Goal: Navigation & Orientation: Understand site structure

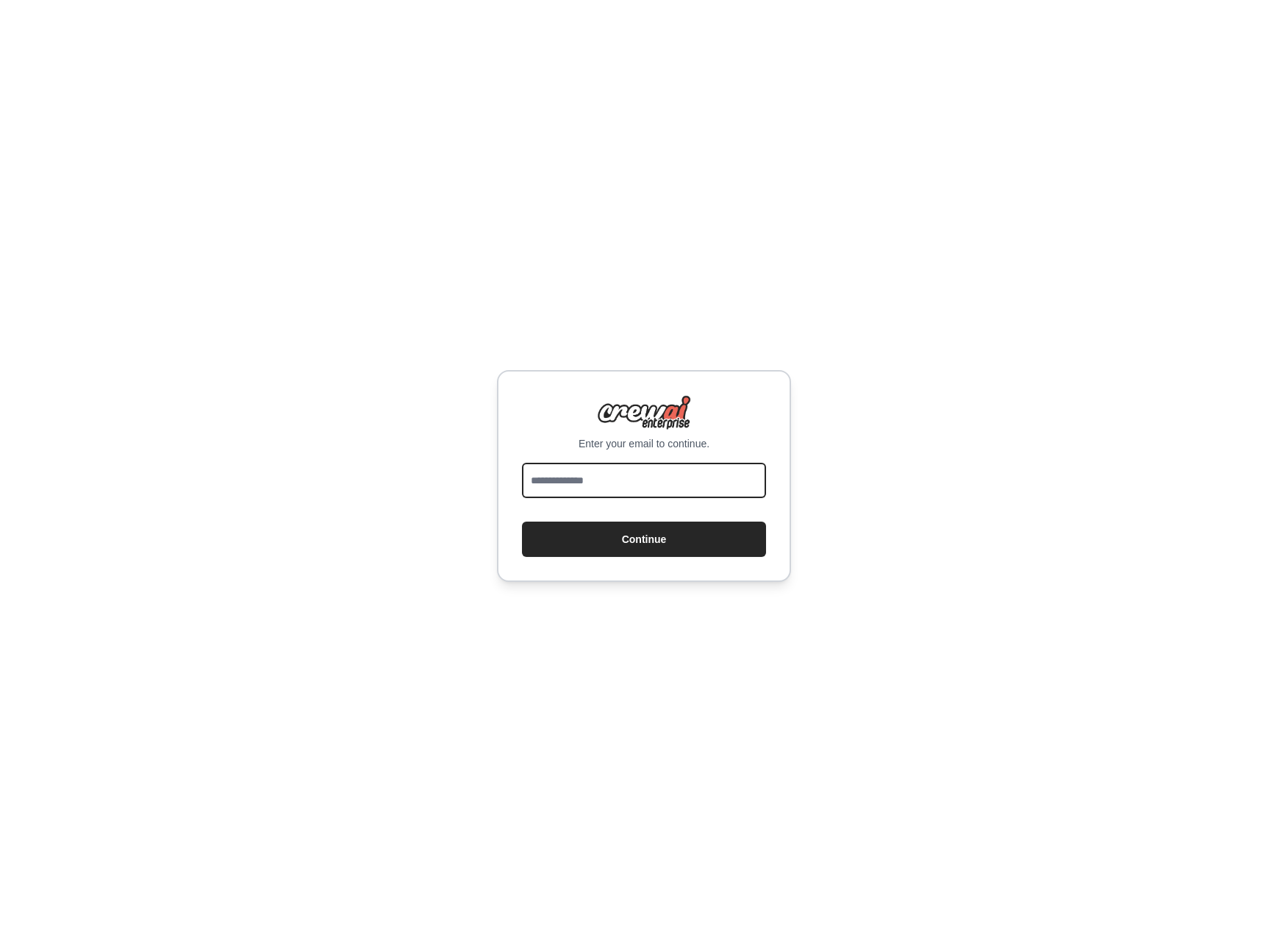
click at [610, 477] on input "email" at bounding box center [644, 480] width 244 height 35
type input "**********"
click at [522, 522] on button "Continue" at bounding box center [644, 539] width 244 height 35
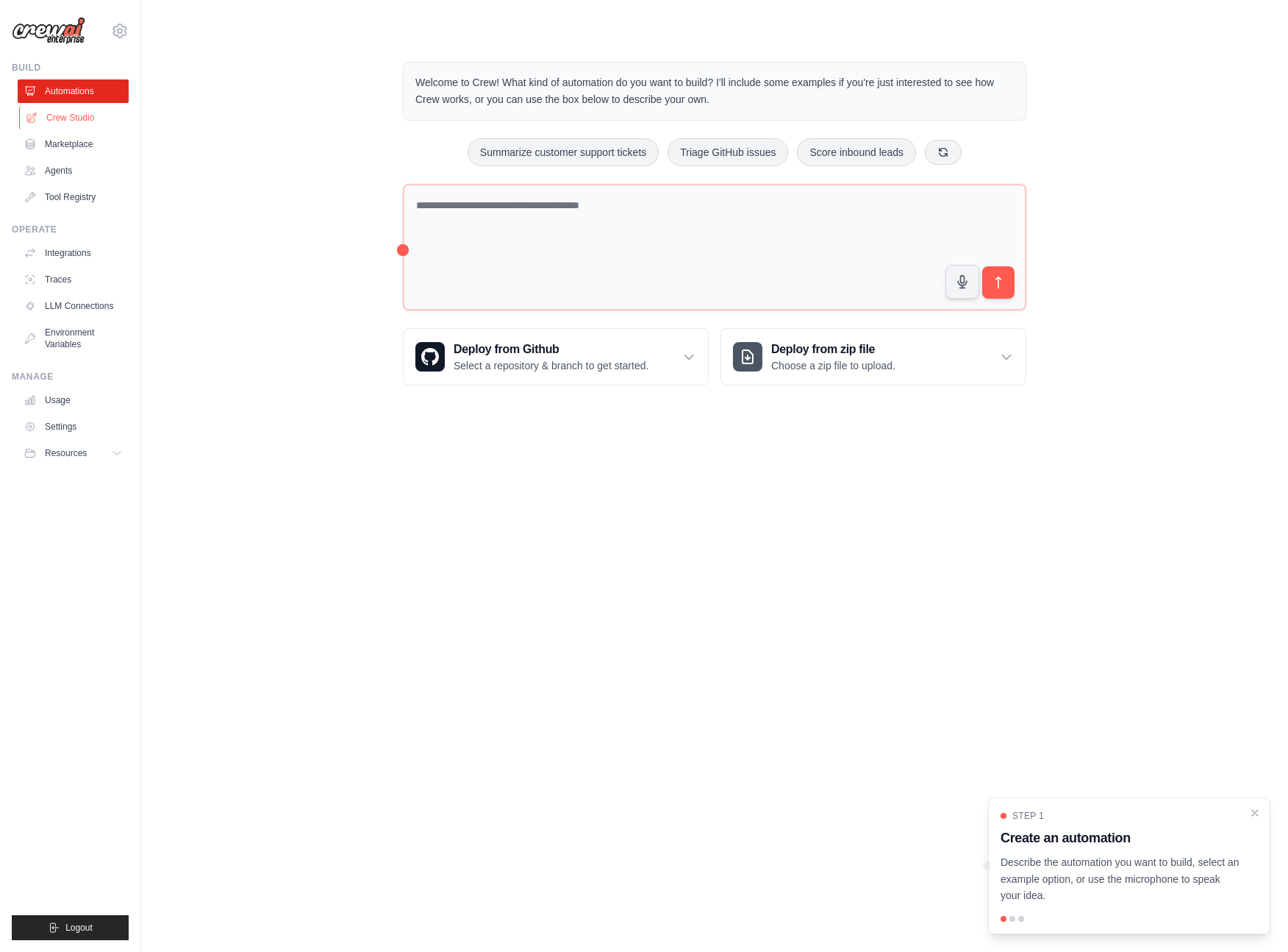
click at [60, 107] on link "Crew Studio" at bounding box center [74, 118] width 111 height 24
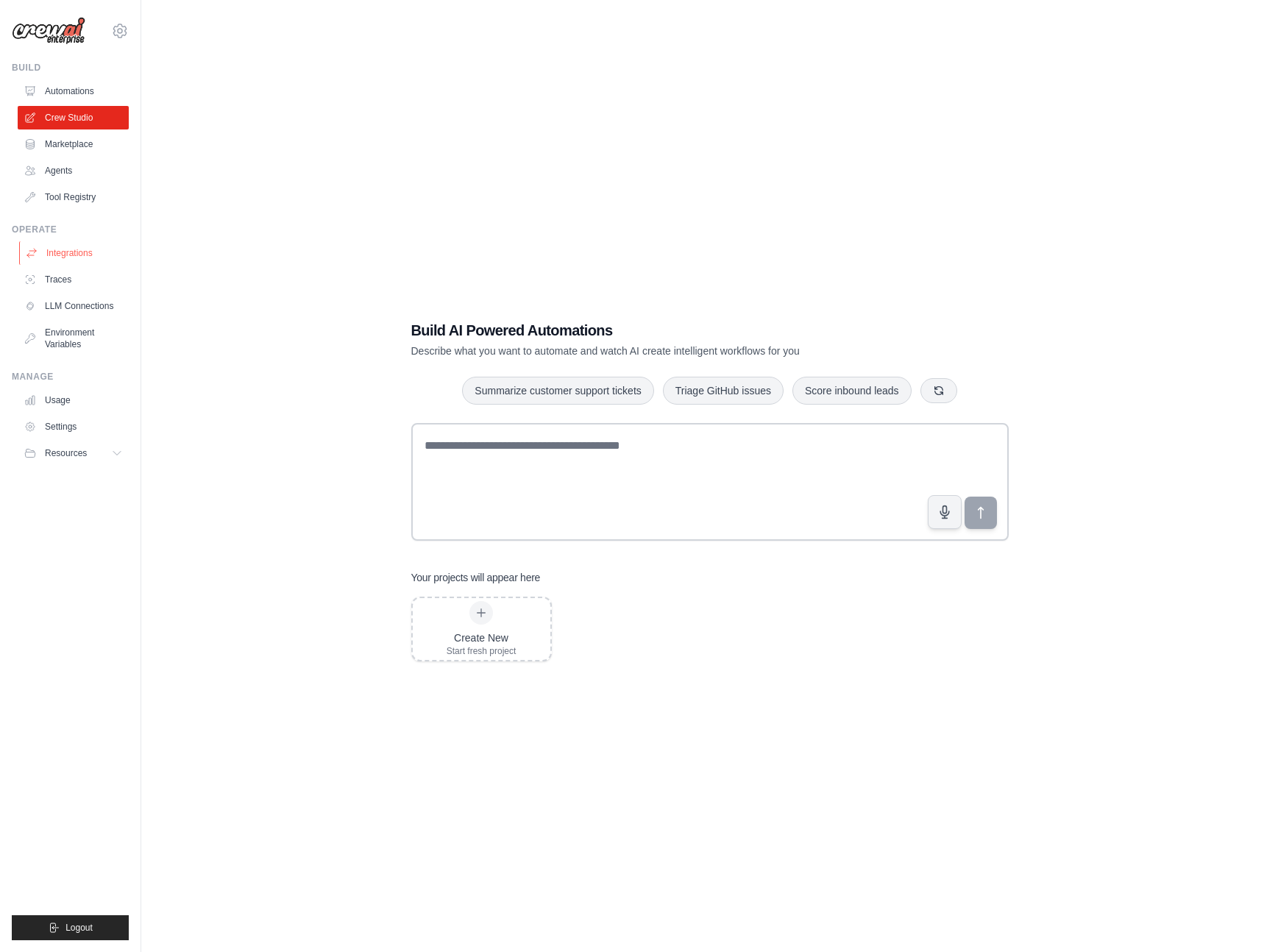
click at [89, 250] on link "Integrations" at bounding box center [74, 253] width 111 height 24
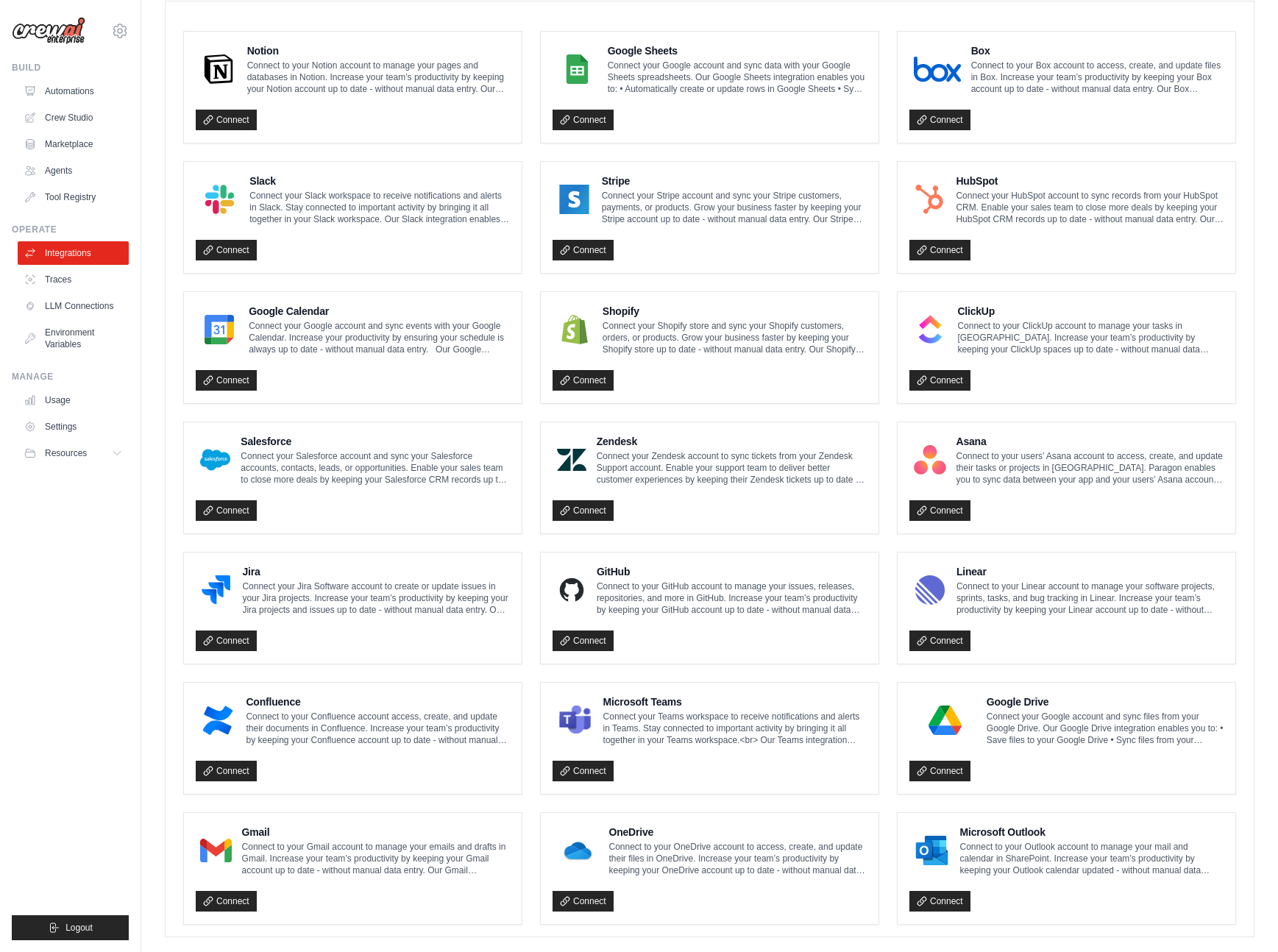
scroll to position [407, 0]
click at [79, 121] on link "Crew Studio" at bounding box center [74, 118] width 111 height 24
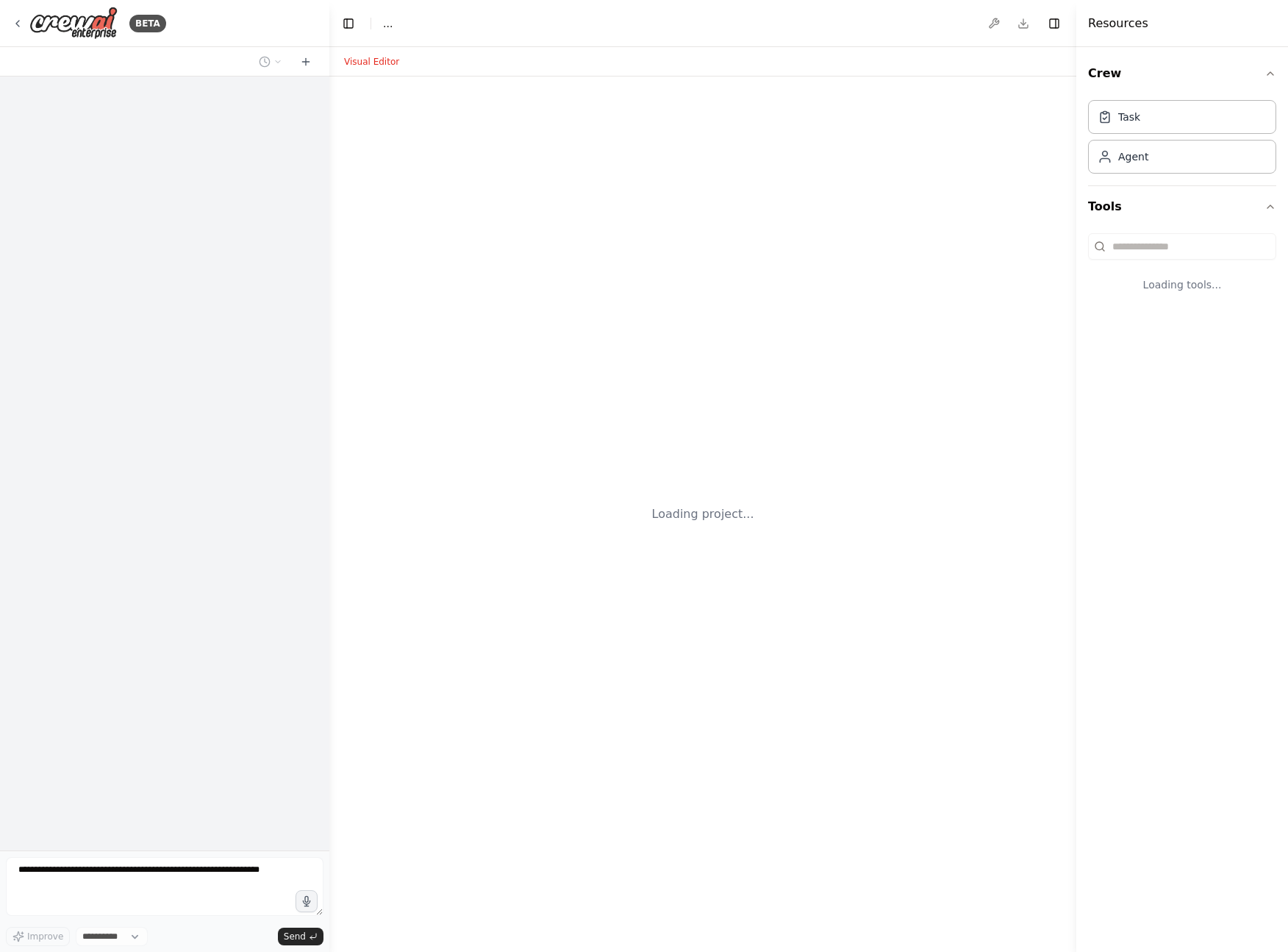
select select "****"
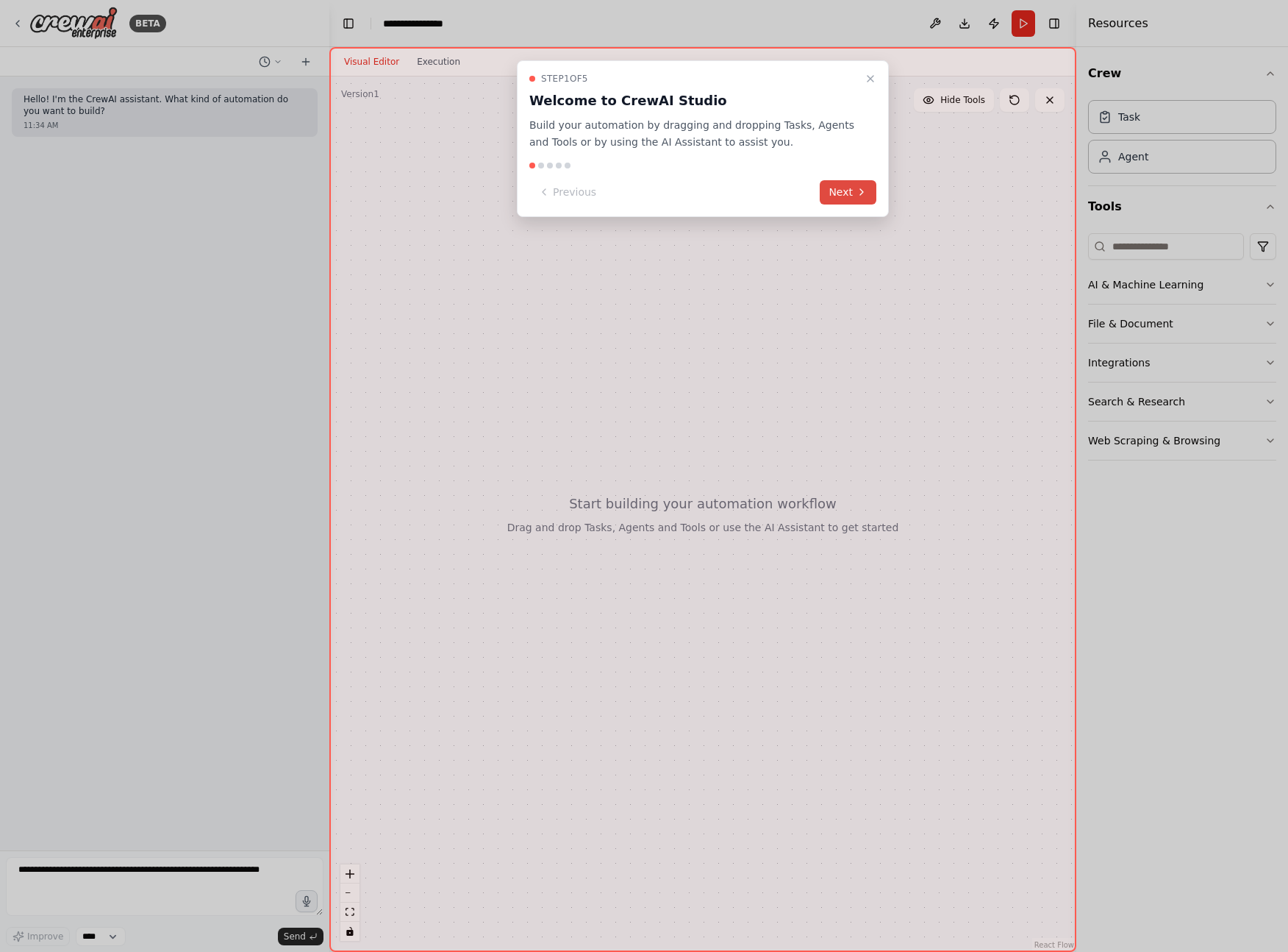
click at [855, 199] on button "Next" at bounding box center [848, 192] width 56 height 24
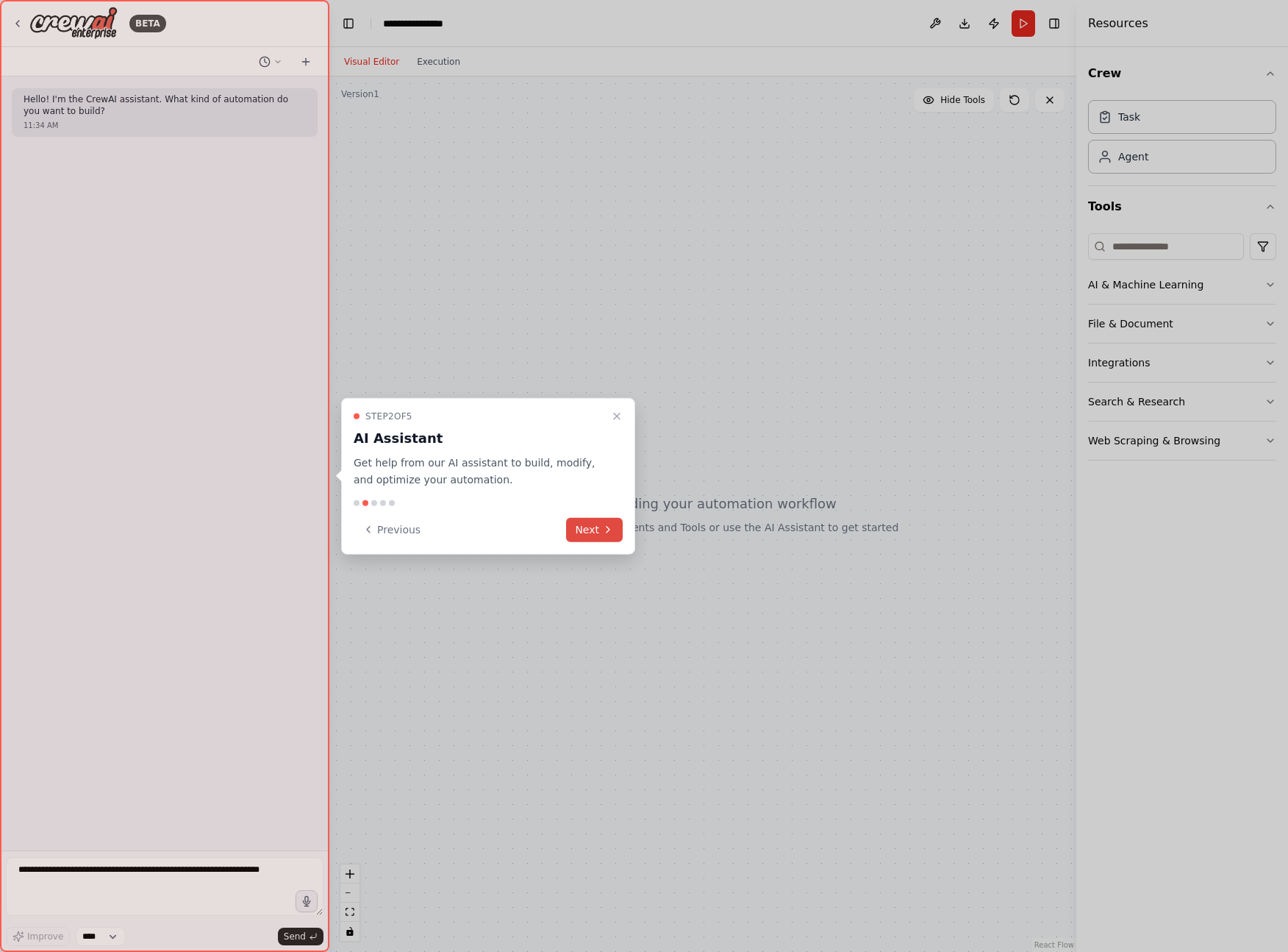
click at [597, 526] on button "Next" at bounding box center [595, 529] width 56 height 24
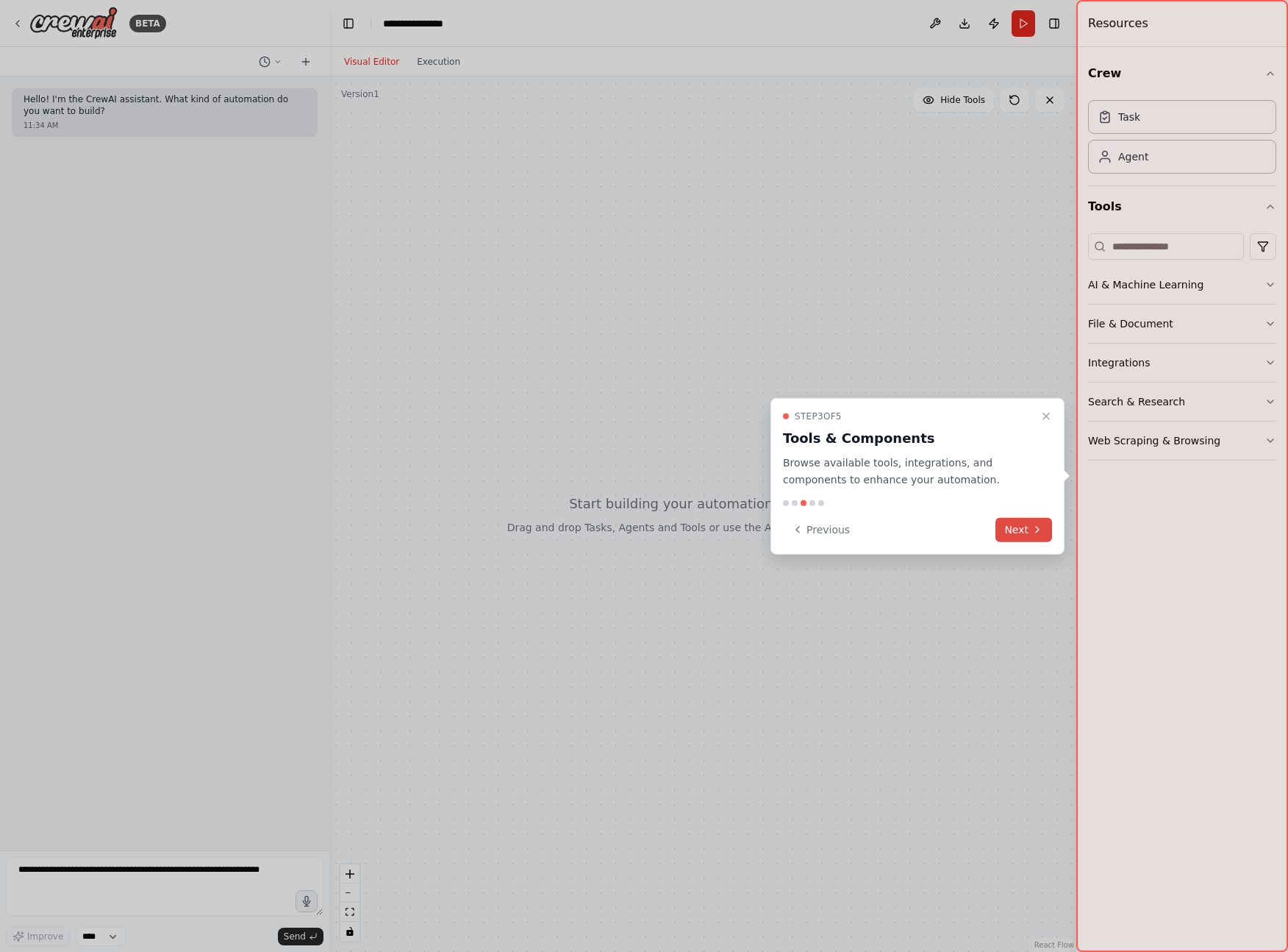
click at [1040, 530] on icon at bounding box center [1038, 530] width 12 height 12
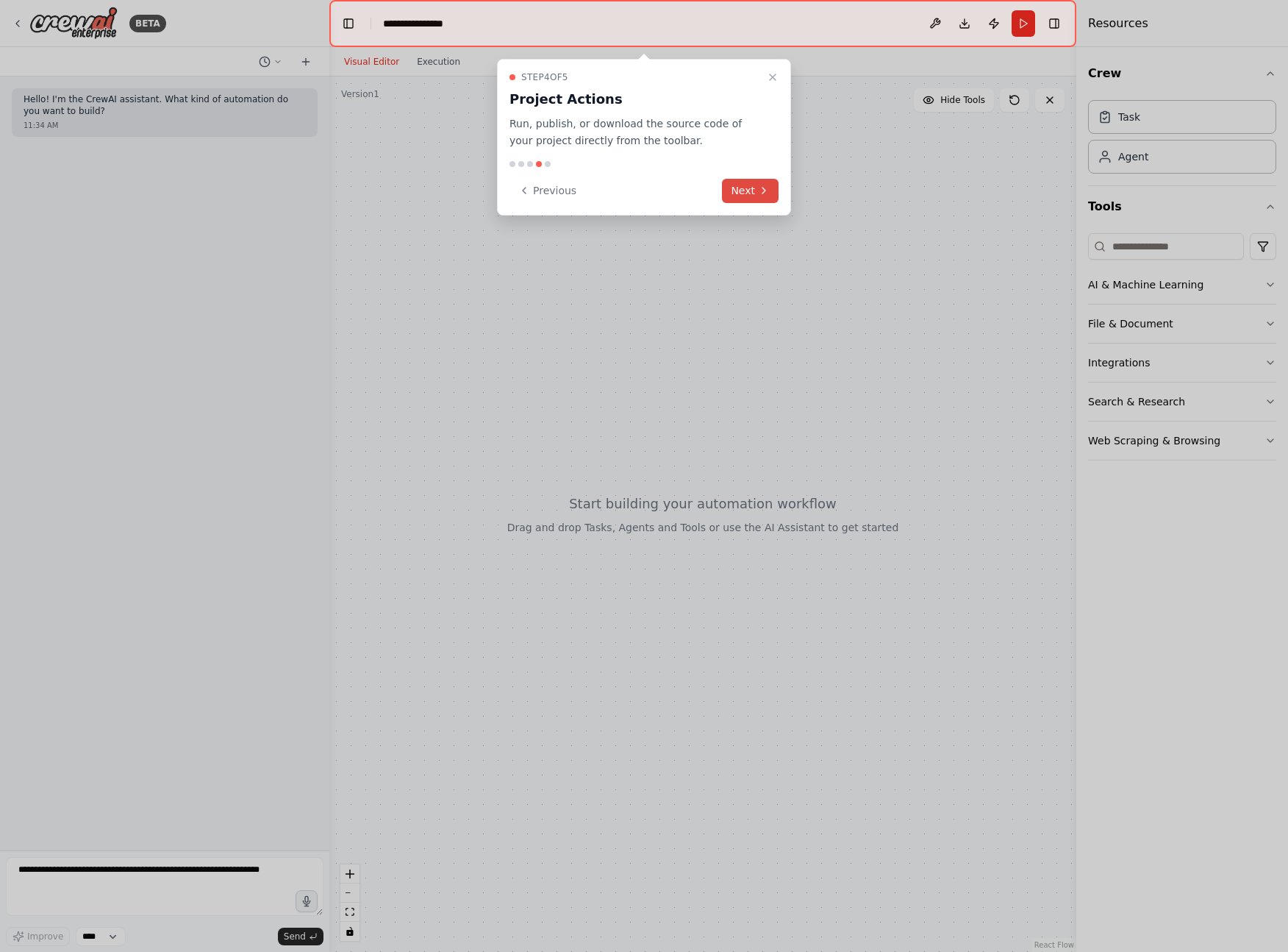
click at [750, 188] on button "Next" at bounding box center [750, 191] width 56 height 24
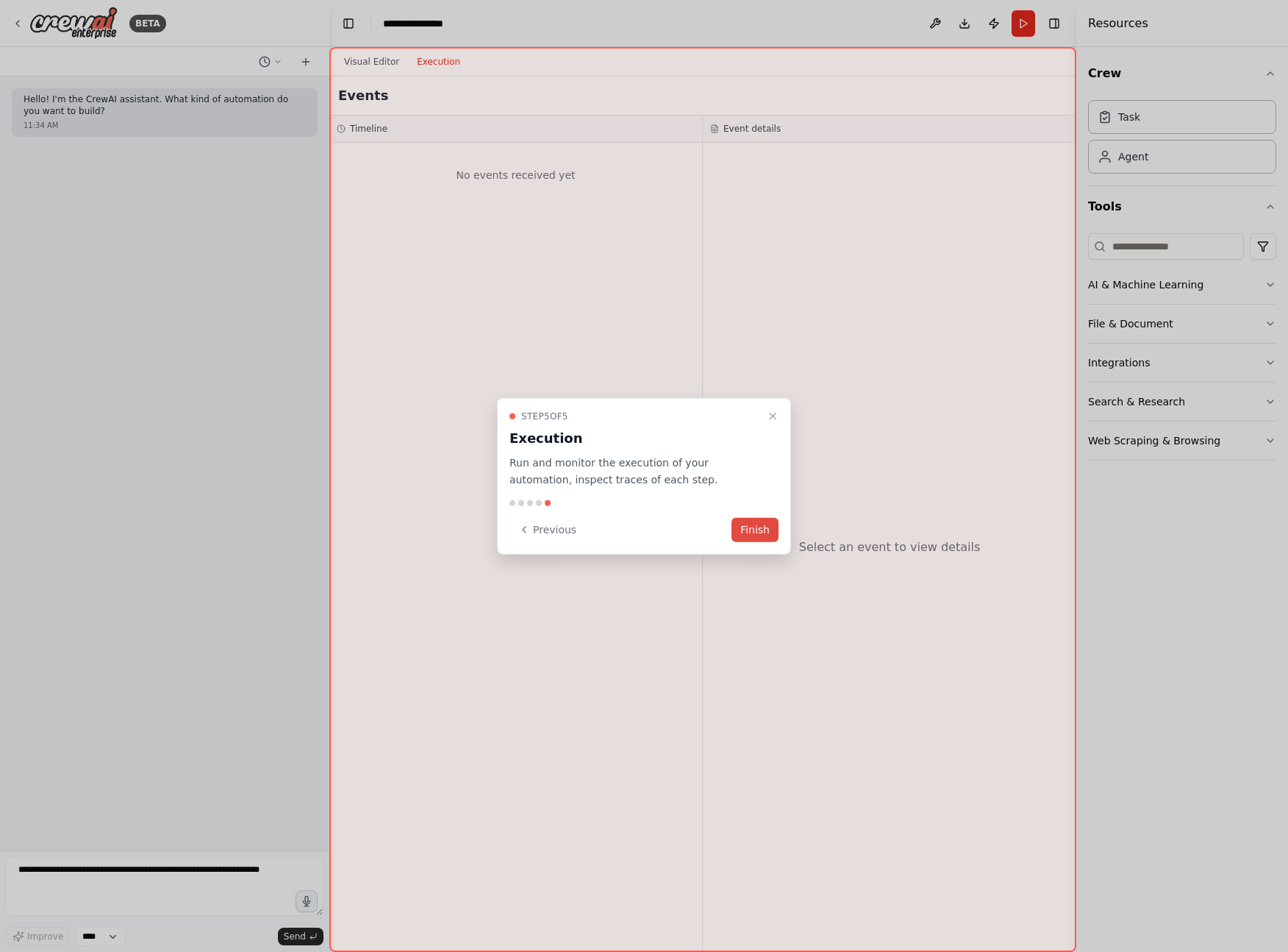
click at [758, 525] on button "Finish" at bounding box center [755, 529] width 47 height 24
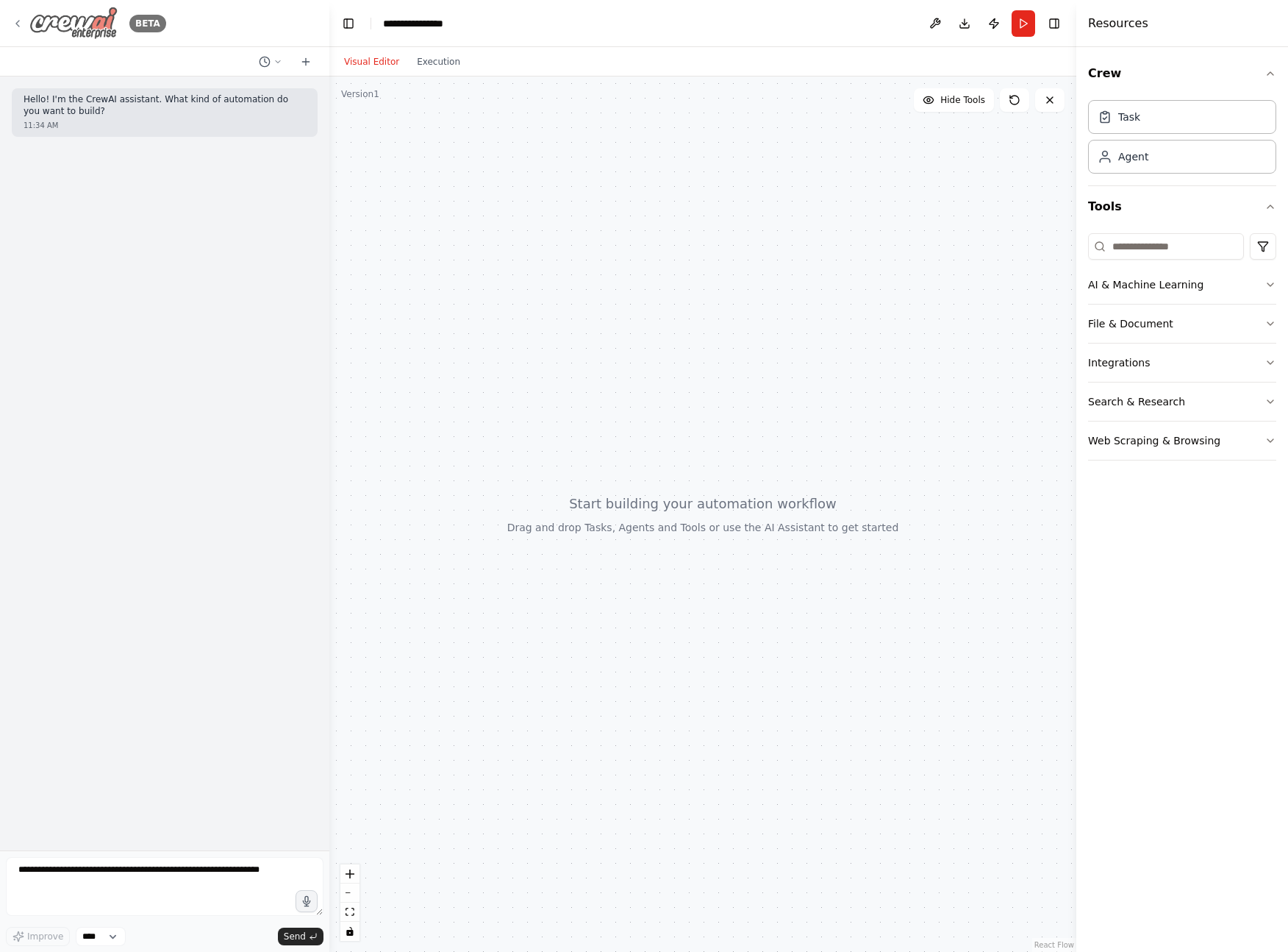
click at [15, 28] on icon at bounding box center [18, 24] width 12 height 12
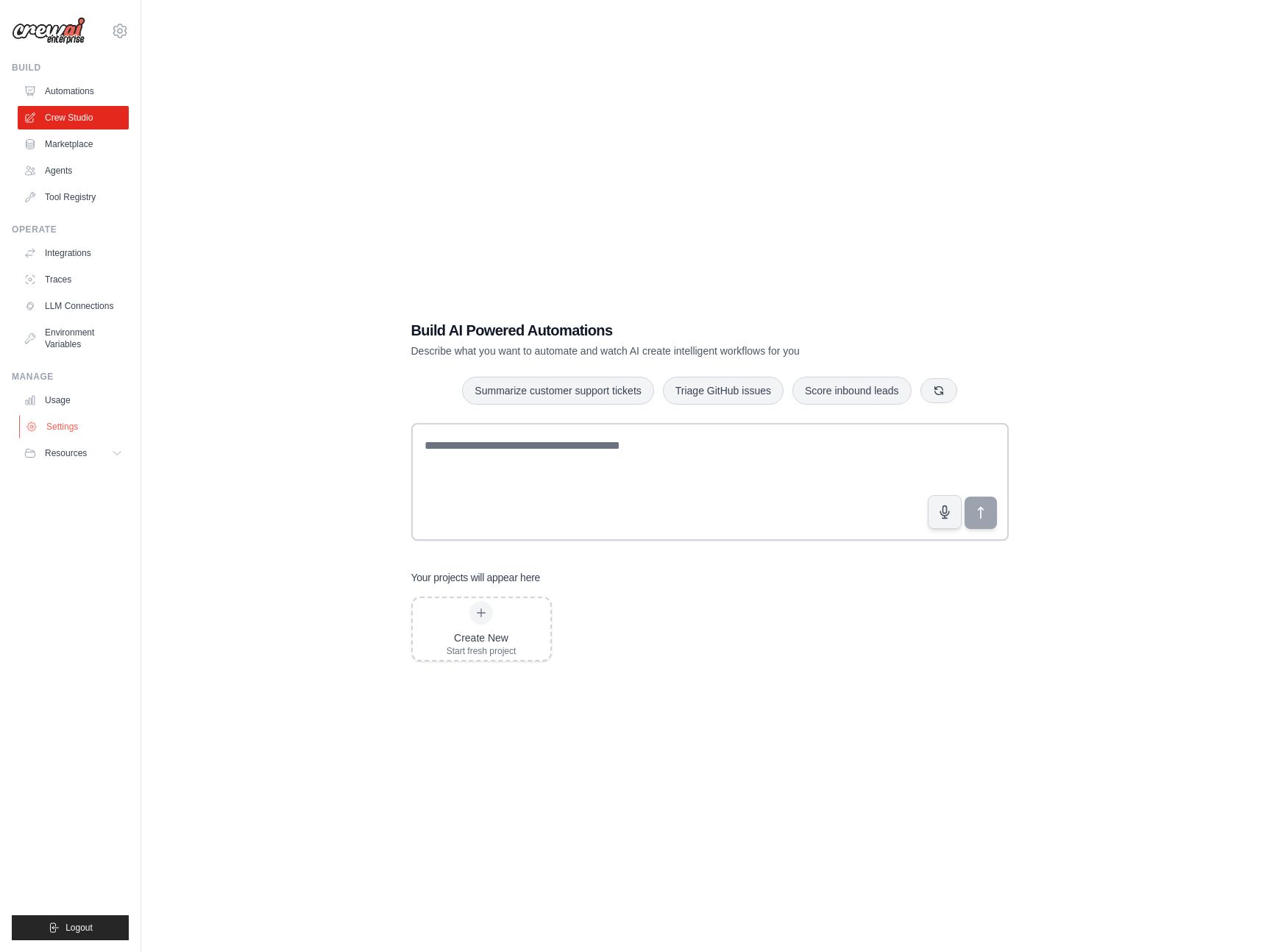
click at [78, 425] on link "Settings" at bounding box center [74, 427] width 111 height 24
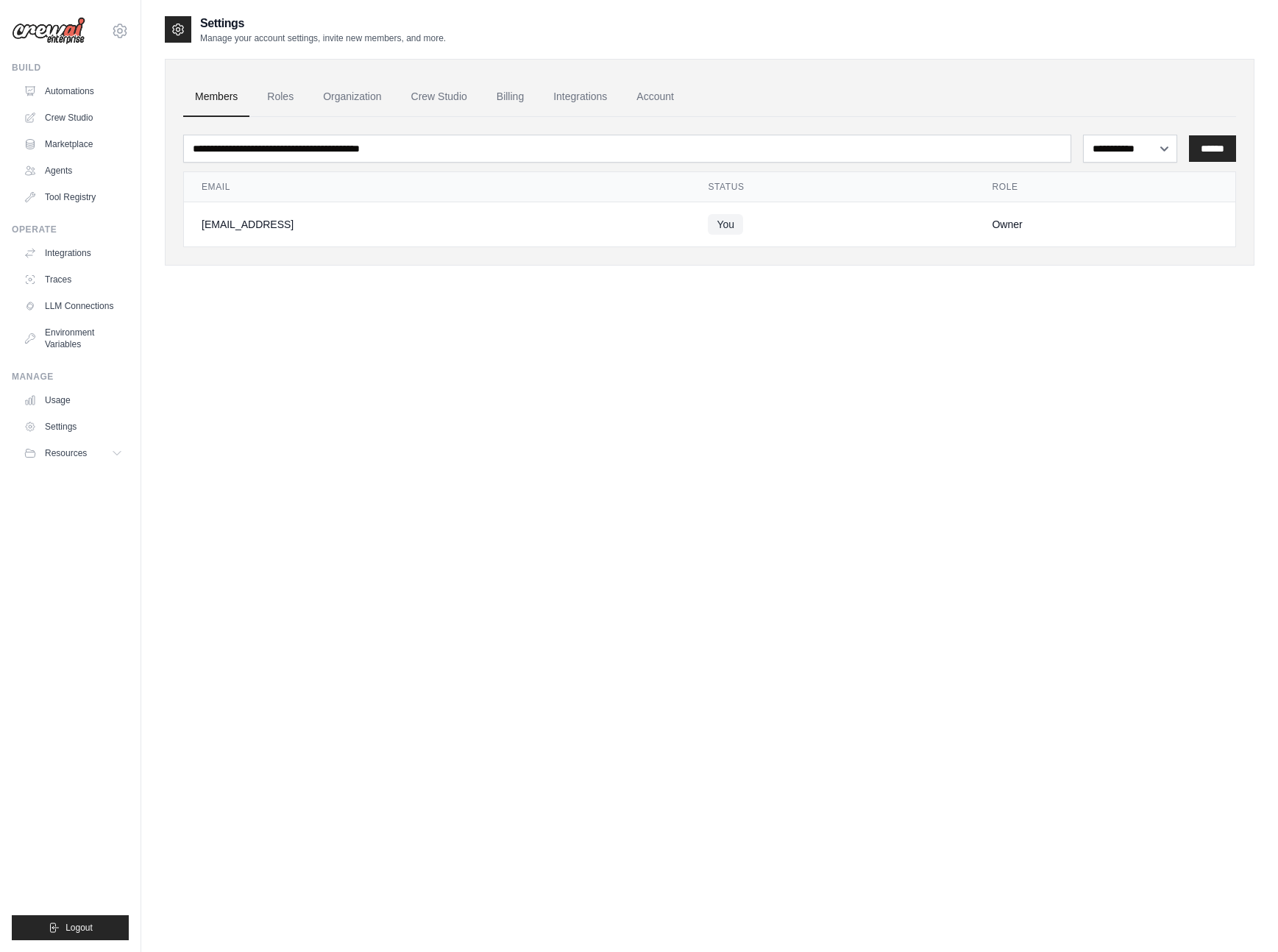
drag, startPoint x: 276, startPoint y: 222, endPoint x: 204, endPoint y: 224, distance: 72.0
click at [204, 224] on div "[EMAIL_ADDRESS]" at bounding box center [437, 224] width 471 height 14
copy div "[EMAIL_ADDRESS]"
click at [77, 251] on link "Integrations" at bounding box center [74, 253] width 111 height 24
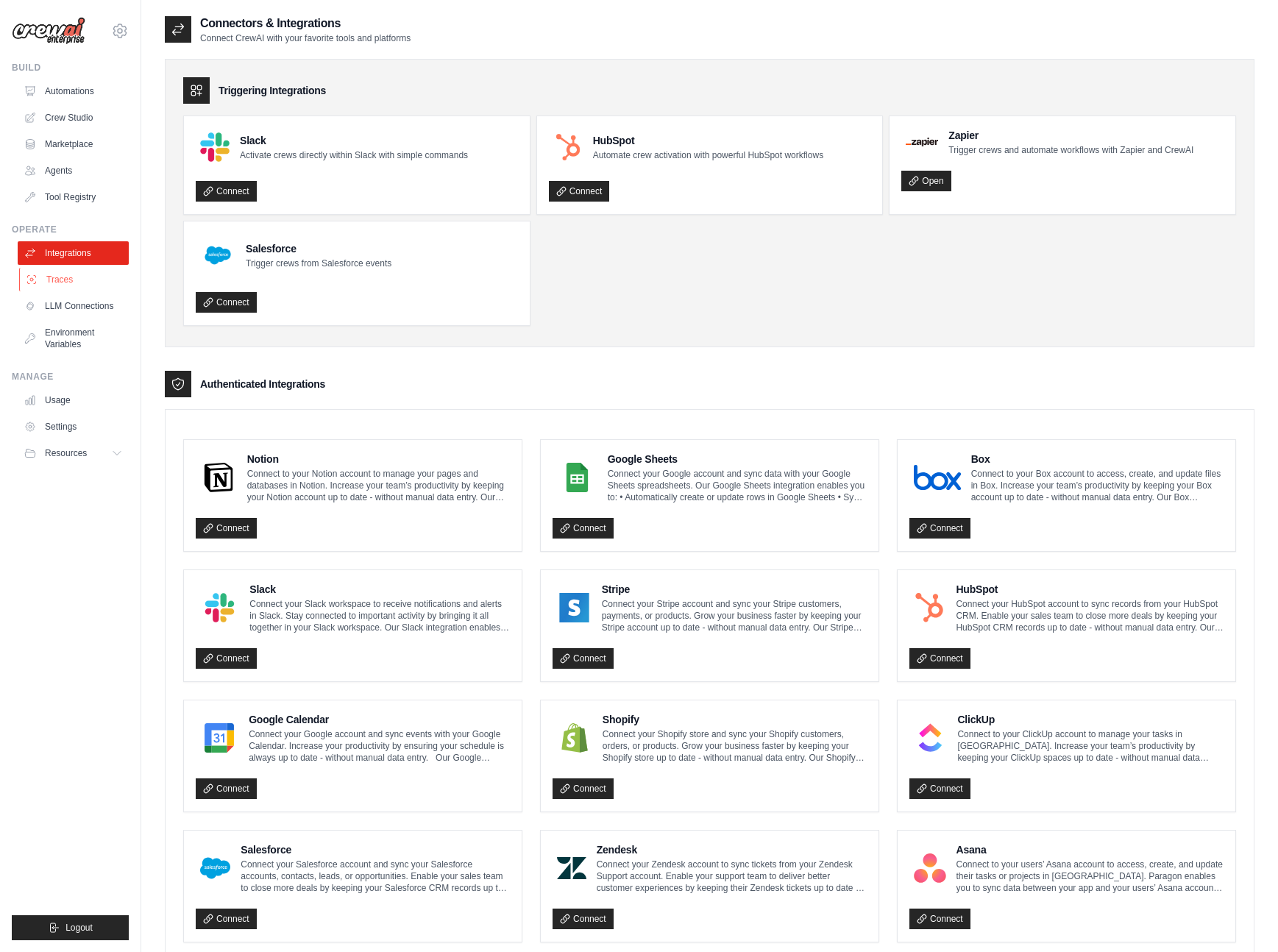
click at [53, 271] on link "Traces" at bounding box center [74, 280] width 111 height 24
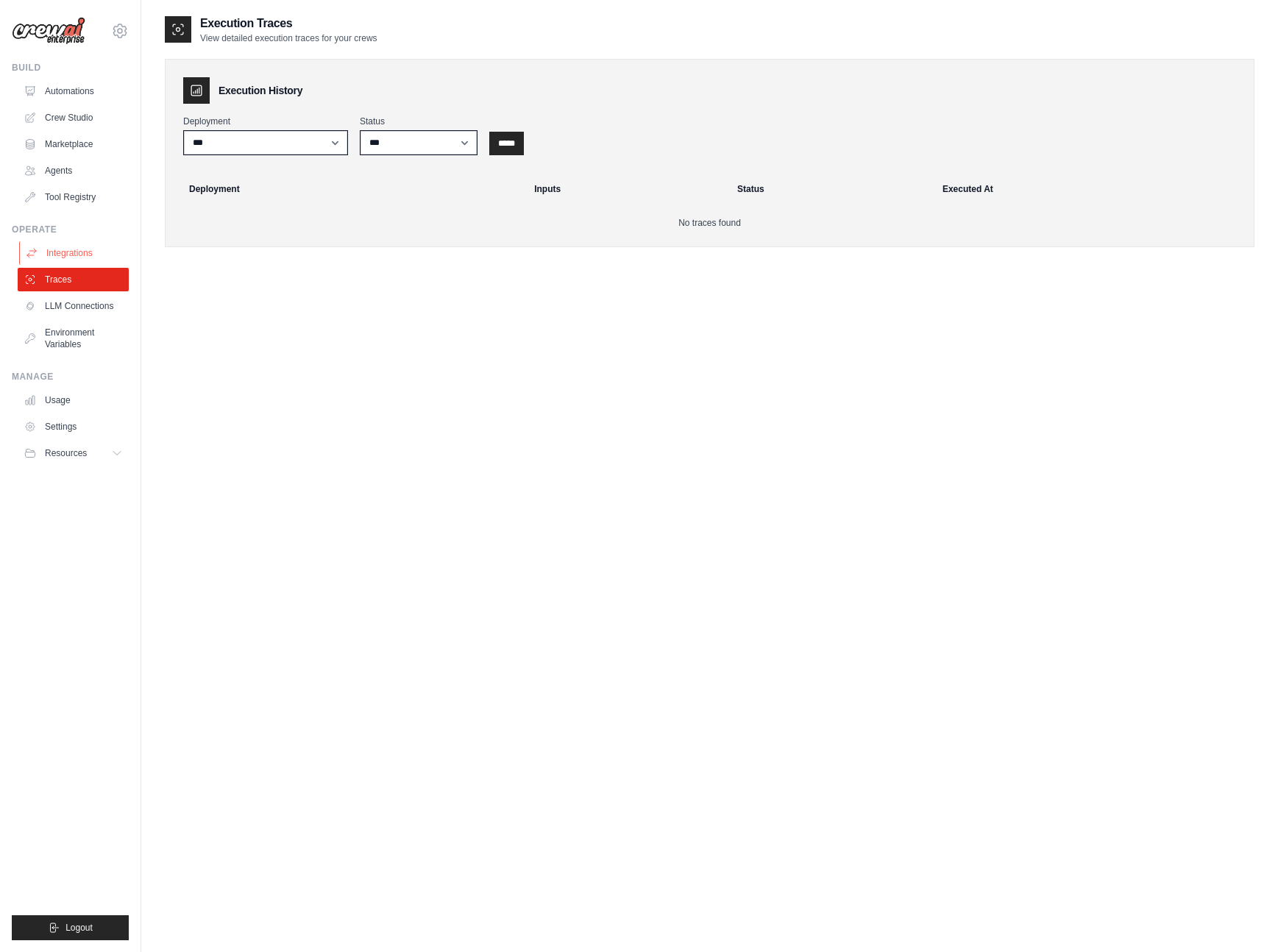
click at [57, 251] on link "Integrations" at bounding box center [74, 253] width 111 height 24
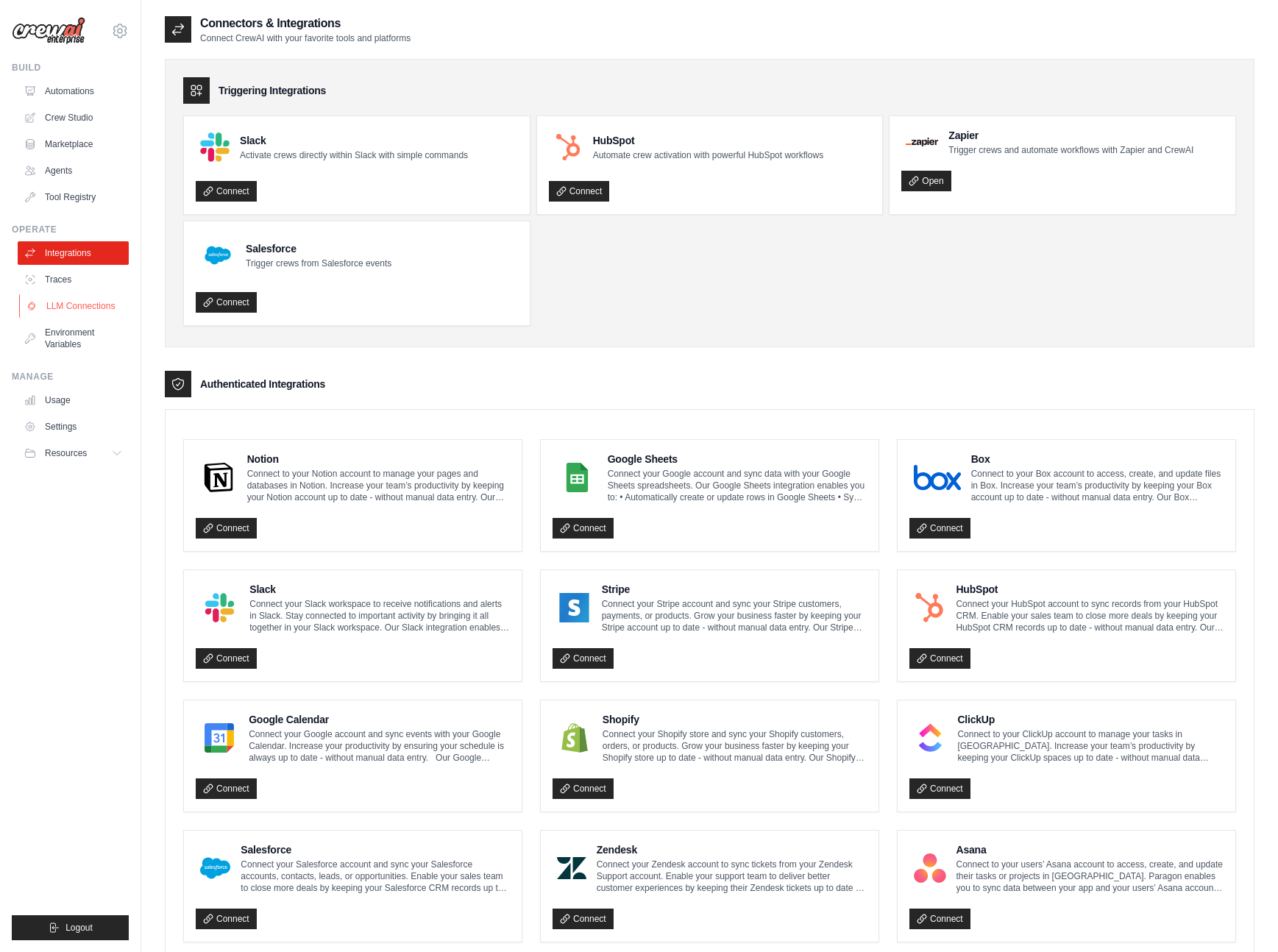
click at [82, 304] on link "LLM Connections" at bounding box center [74, 306] width 111 height 24
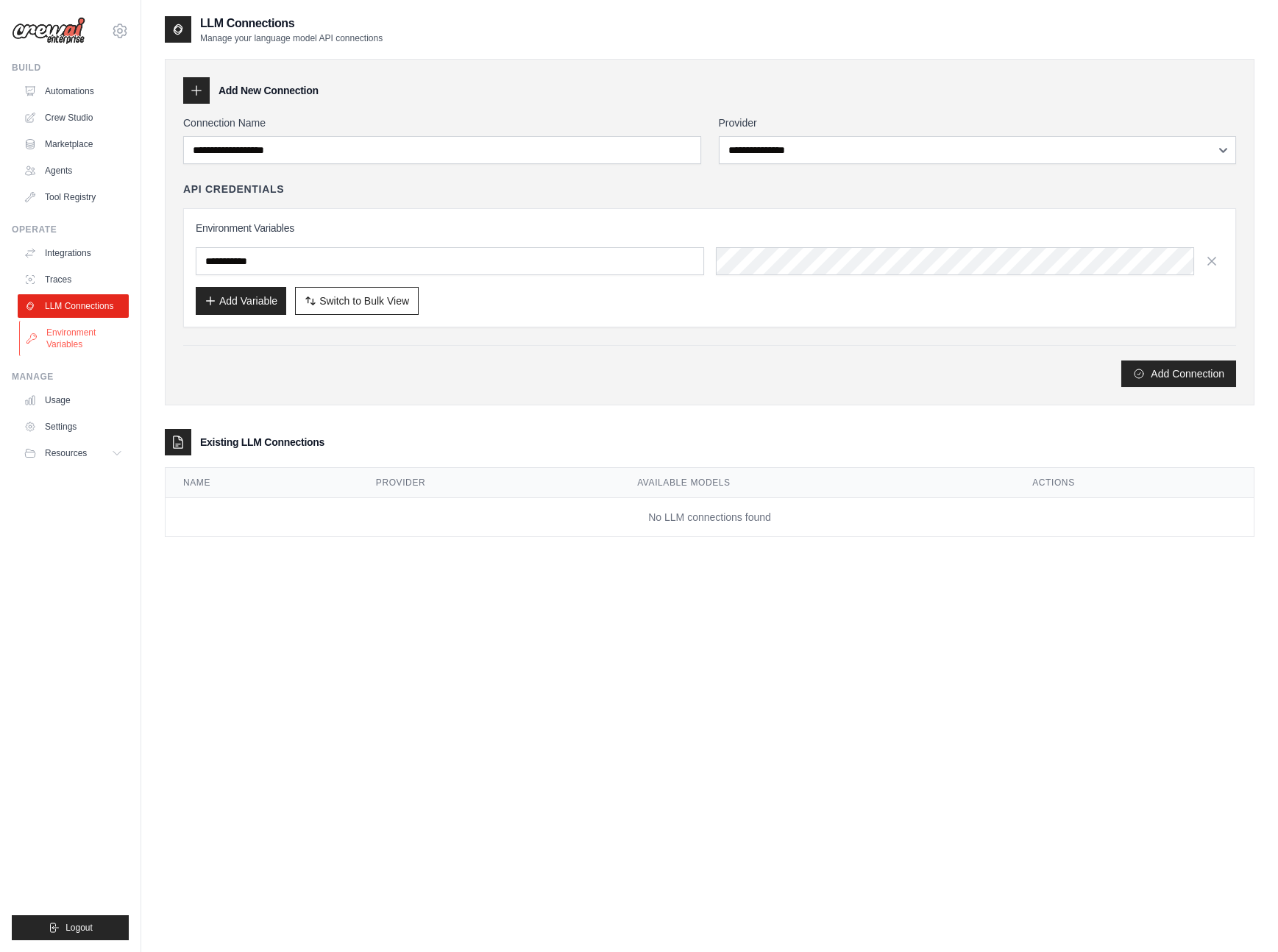
click at [52, 342] on link "Environment Variables" at bounding box center [74, 338] width 111 height 35
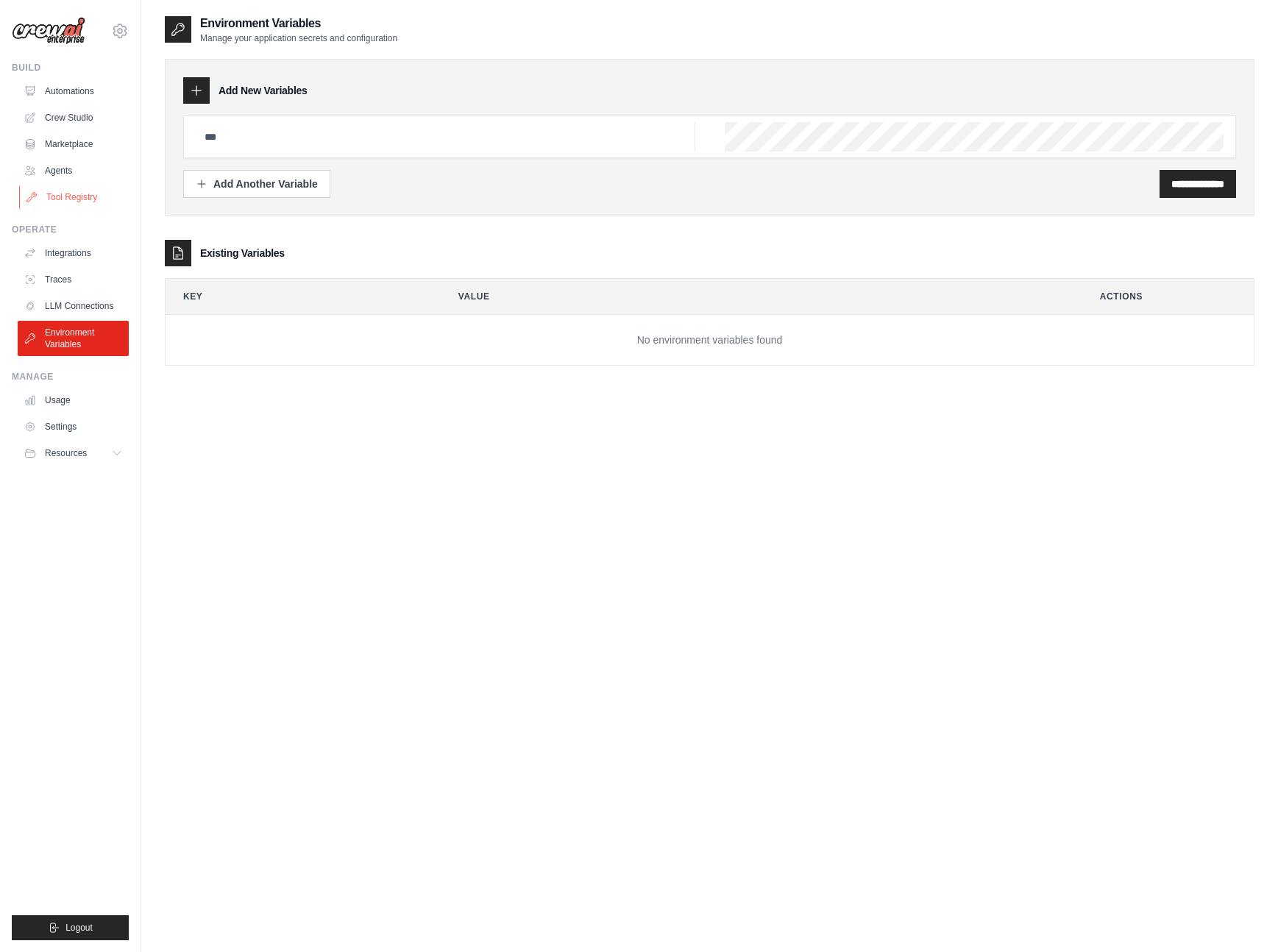
click at [65, 201] on link "Tool Registry" at bounding box center [74, 198] width 111 height 24
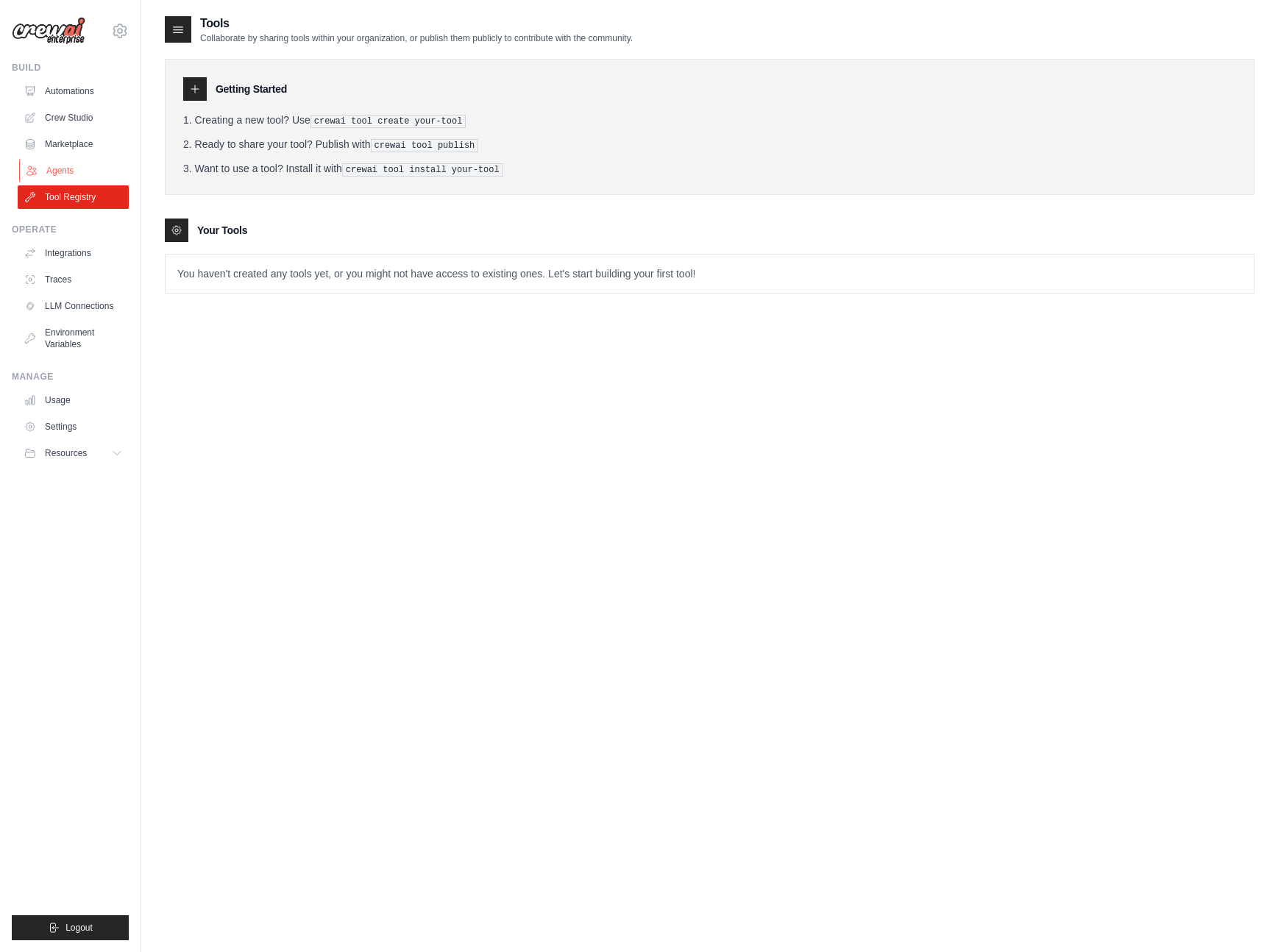
click at [56, 170] on link "Agents" at bounding box center [74, 170] width 111 height 24
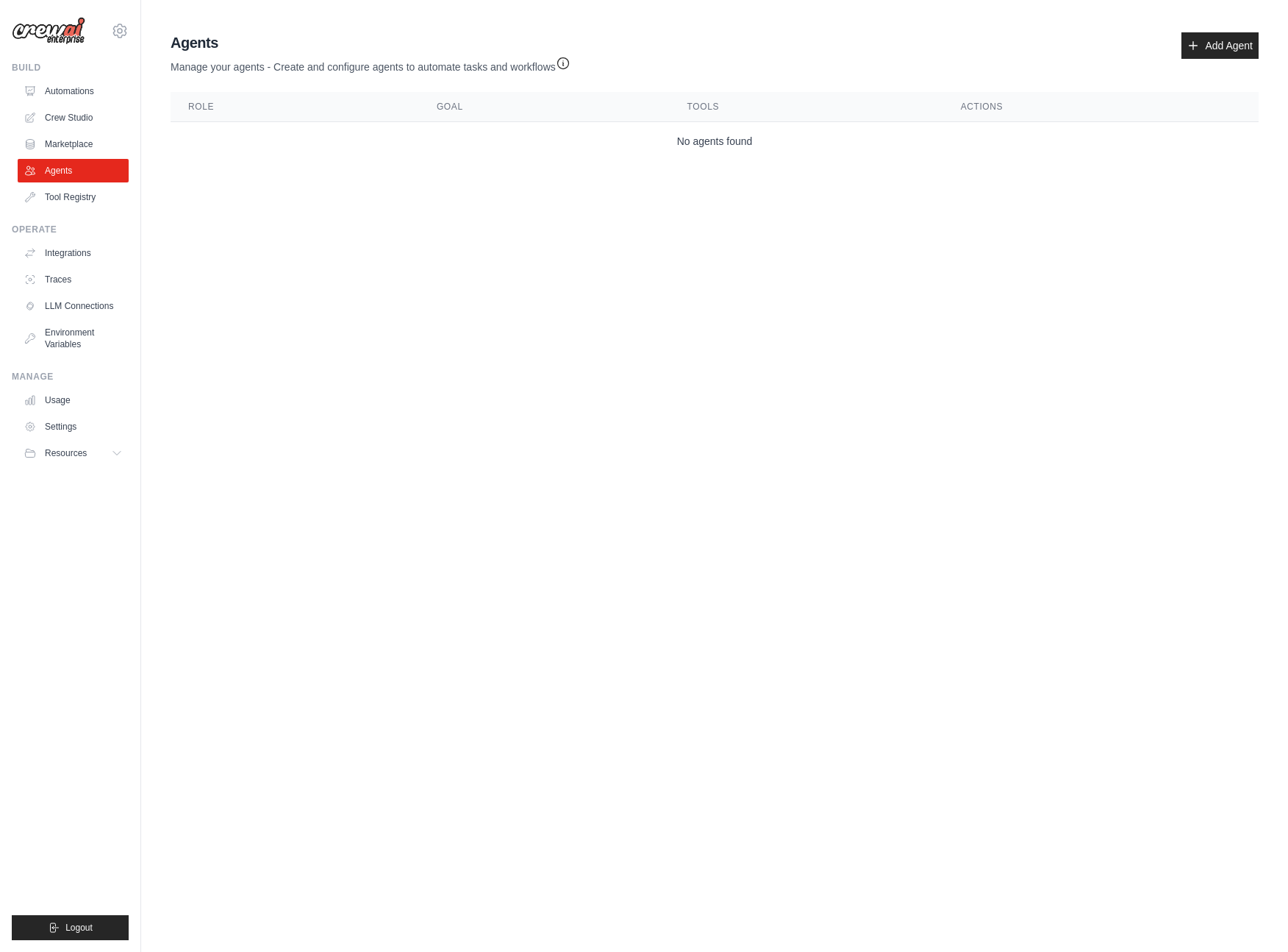
click at [63, 131] on ul "Automations Crew Studio Marketplace Agents Tool Registry" at bounding box center [73, 144] width 111 height 130
click at [71, 141] on link "Marketplace" at bounding box center [74, 144] width 111 height 24
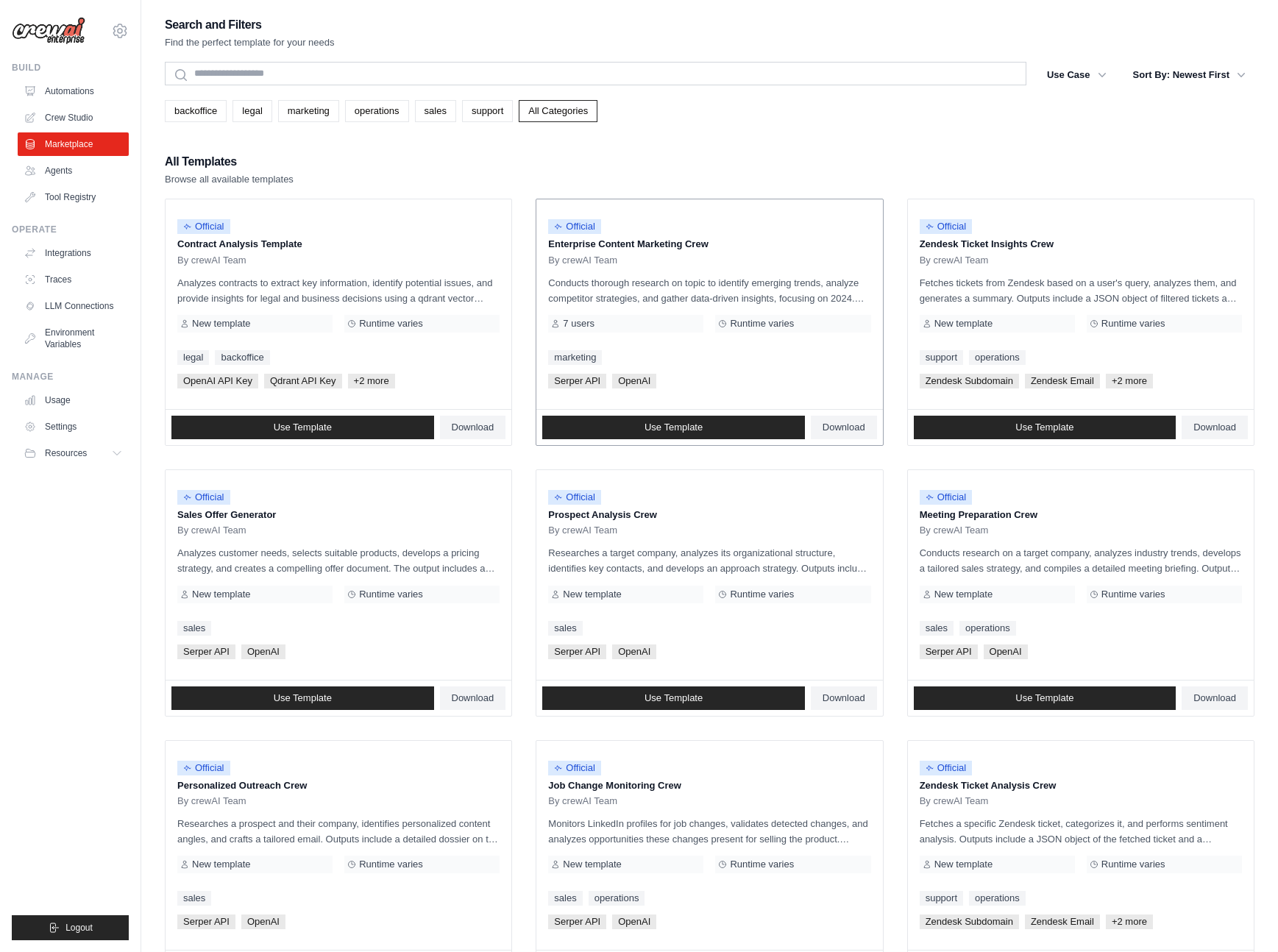
click at [593, 272] on div "Official Enterprise Content Marketing Crew By crewAI Team Conducts thorough res…" at bounding box center [709, 304] width 346 height 210
click at [67, 86] on link "Automations" at bounding box center [74, 91] width 111 height 24
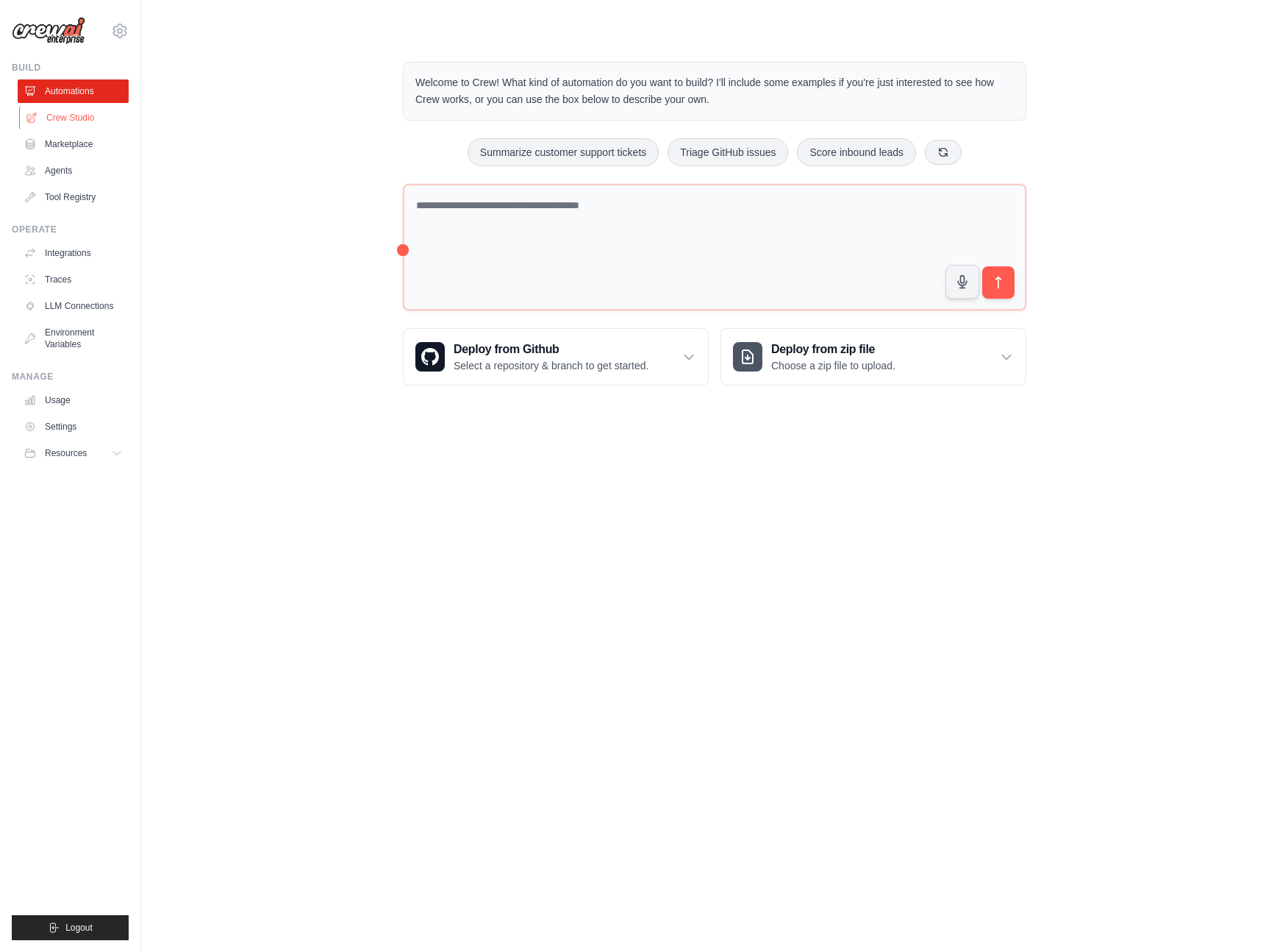
click at [58, 120] on link "Crew Studio" at bounding box center [74, 118] width 111 height 24
